Goal: Task Accomplishment & Management: Manage account settings

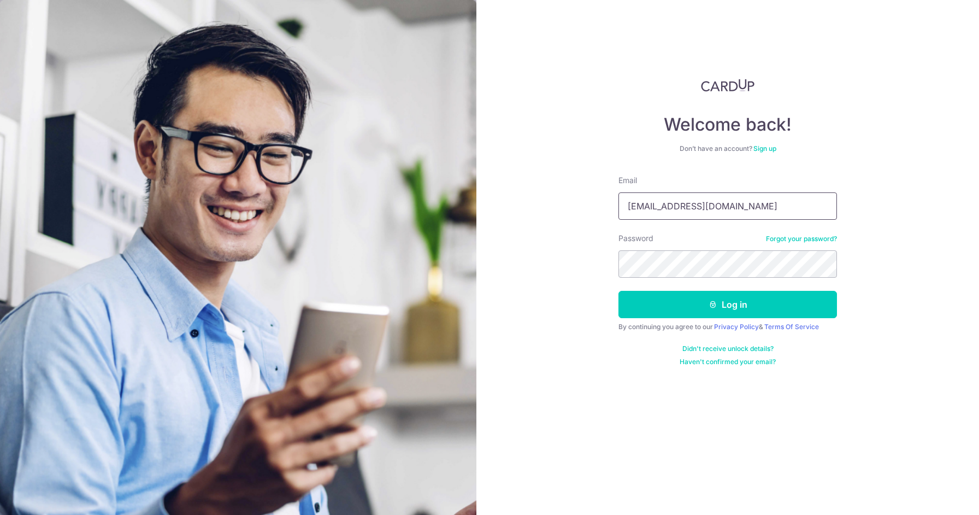
type input "[EMAIL_ADDRESS][DOMAIN_NAME]"
click at [713, 308] on icon "submit" at bounding box center [712, 304] width 9 height 9
